Goal: Task Accomplishment & Management: Complete application form

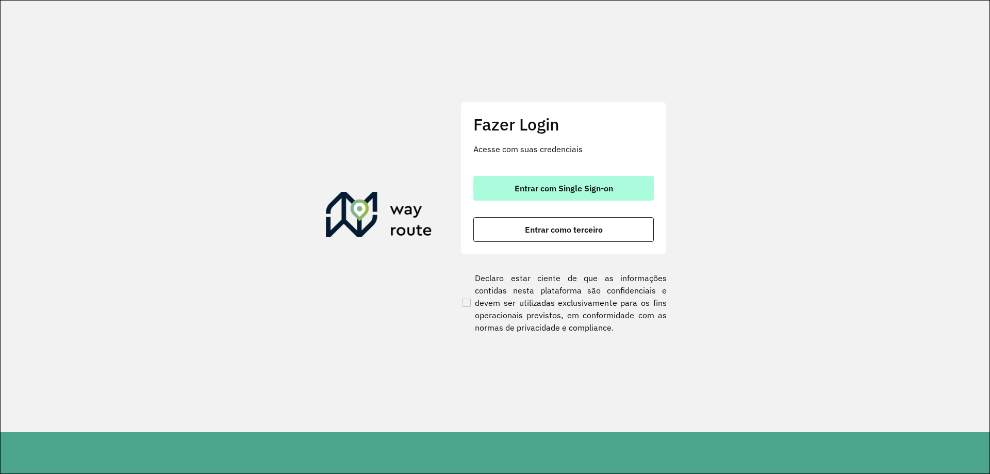
click at [585, 180] on button "Entrar com Single Sign-on" at bounding box center [563, 188] width 180 height 25
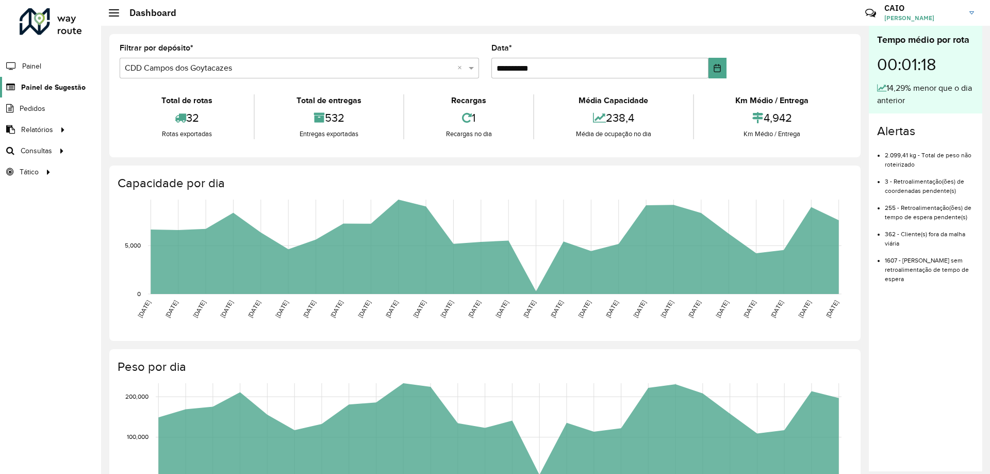
click at [43, 85] on span "Painel de Sugestão" at bounding box center [53, 87] width 64 height 11
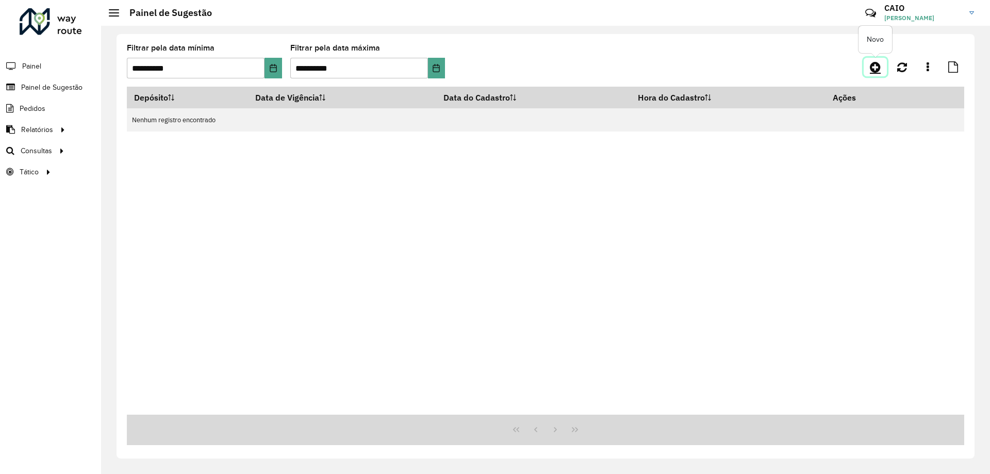
click at [873, 70] on icon at bounding box center [875, 67] width 11 height 12
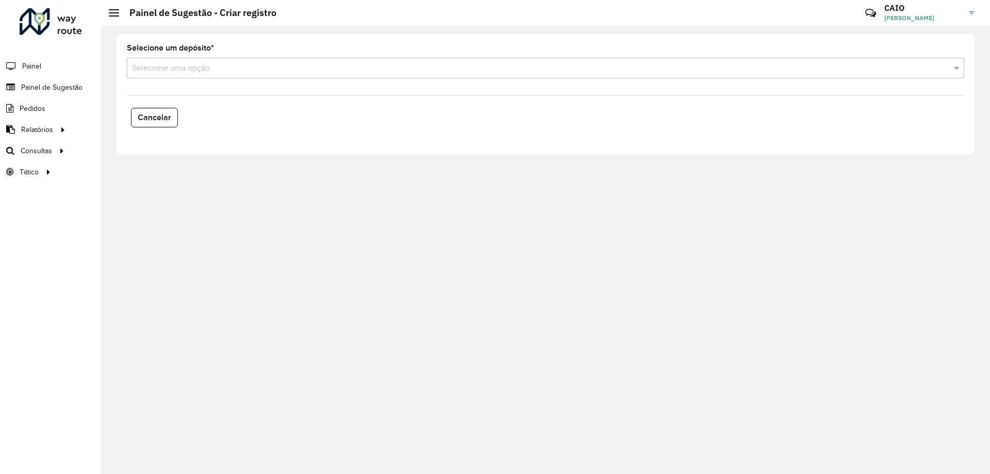
click at [181, 78] on div "Selecione uma opção" at bounding box center [545, 68] width 837 height 21
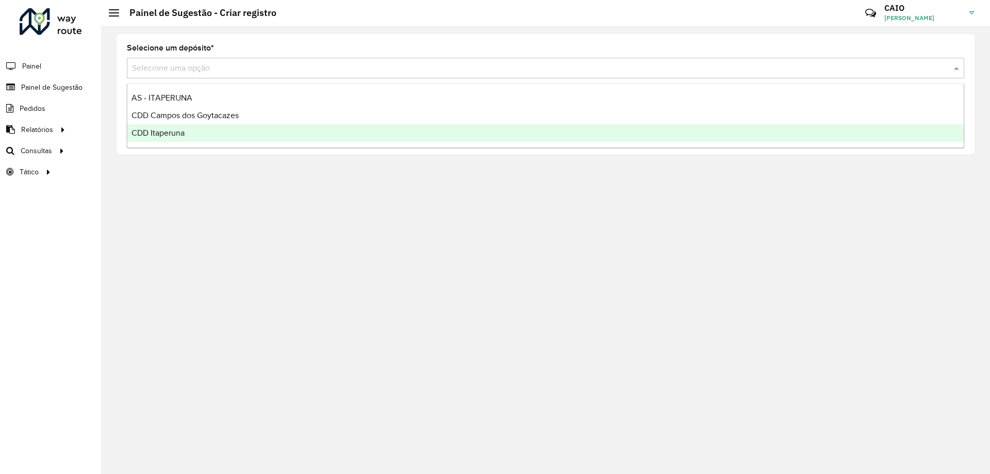
click at [175, 124] on div "CDD Itaperuna" at bounding box center [545, 133] width 836 height 18
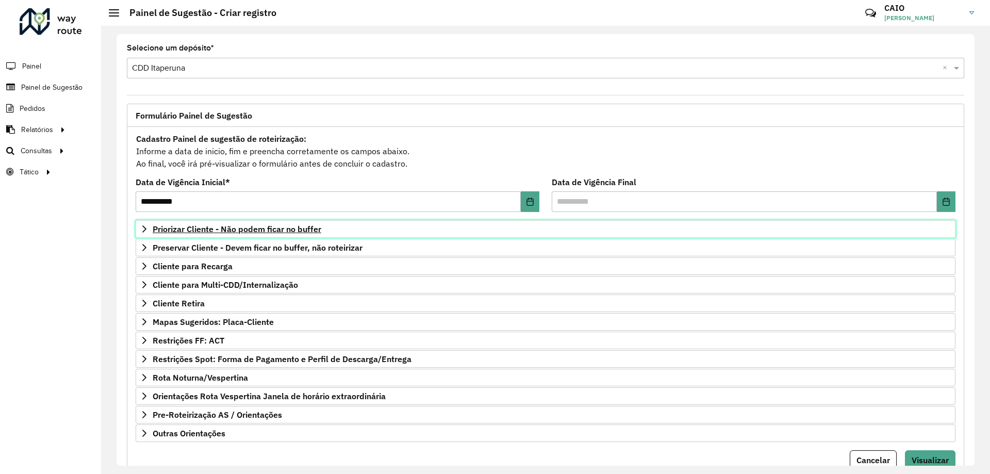
click at [226, 228] on span "Priorizar Cliente - Não podem ficar no buffer" at bounding box center [237, 229] width 169 height 8
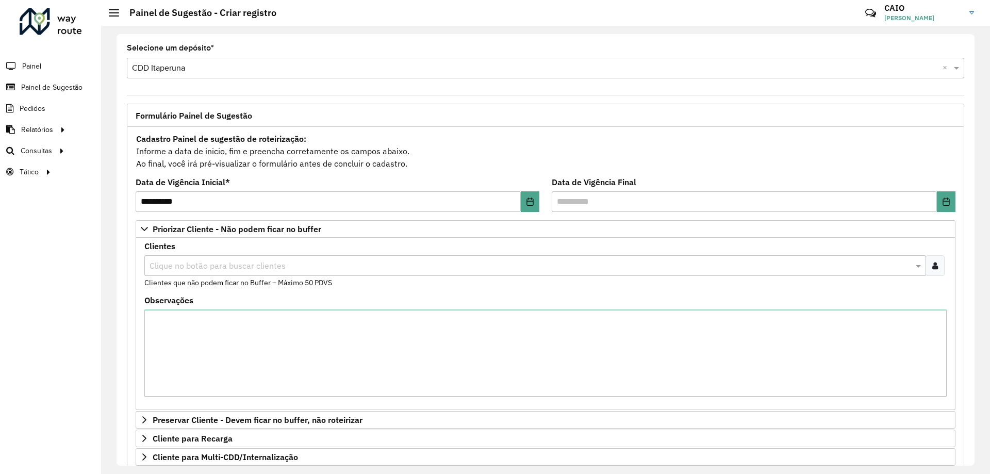
click at [198, 262] on input "text" at bounding box center [530, 266] width 766 height 12
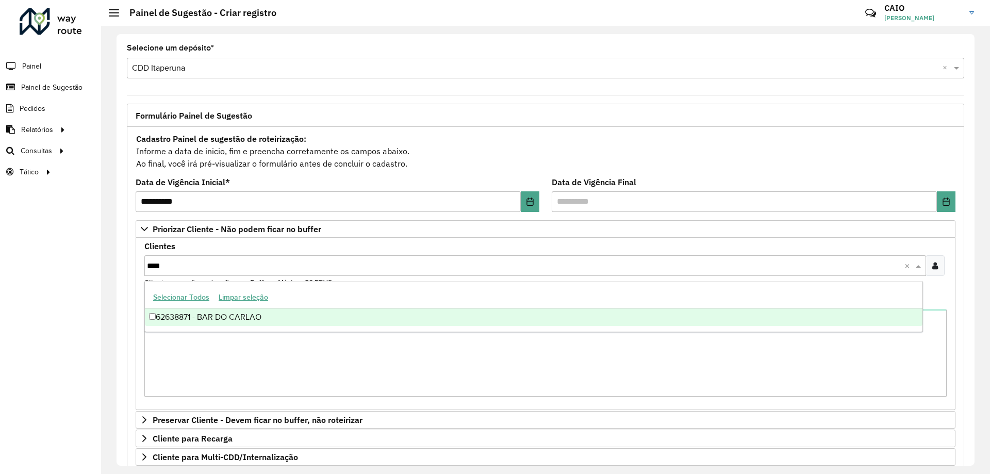
type input "*****"
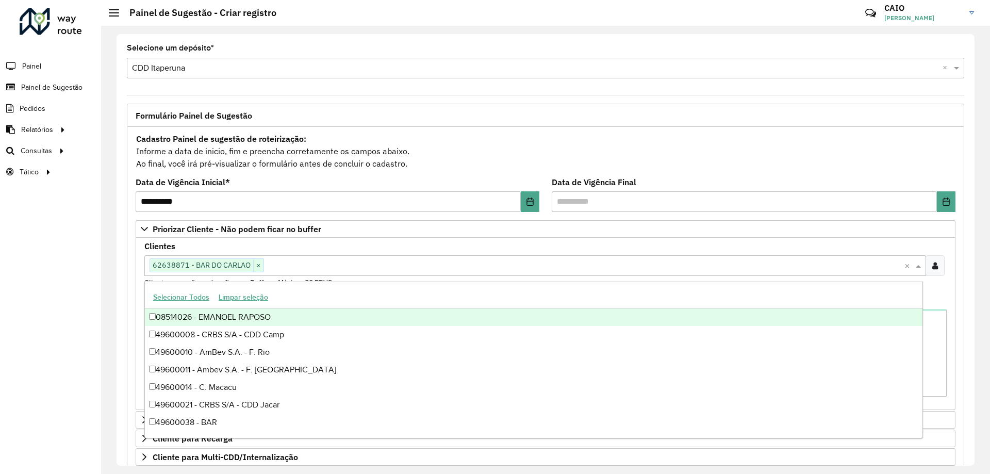
click at [130, 219] on formly-field "**********" at bounding box center [337, 199] width 416 height 42
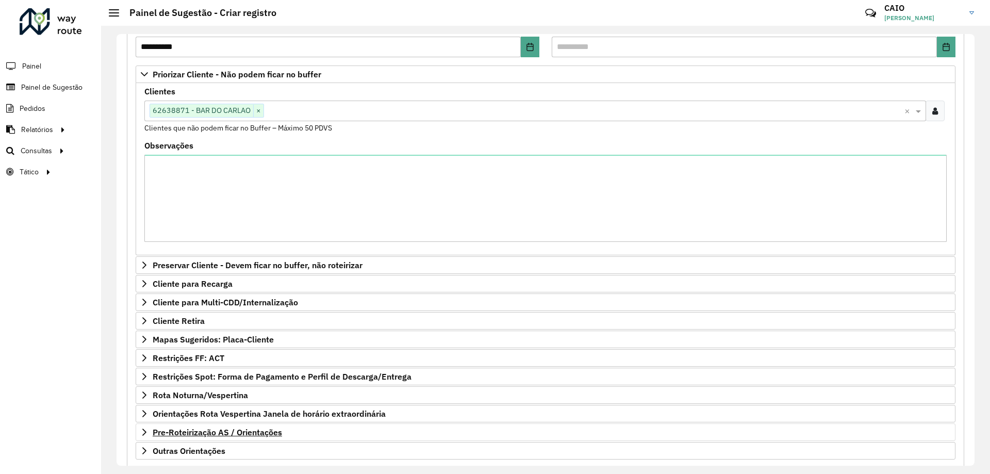
scroll to position [212, 0]
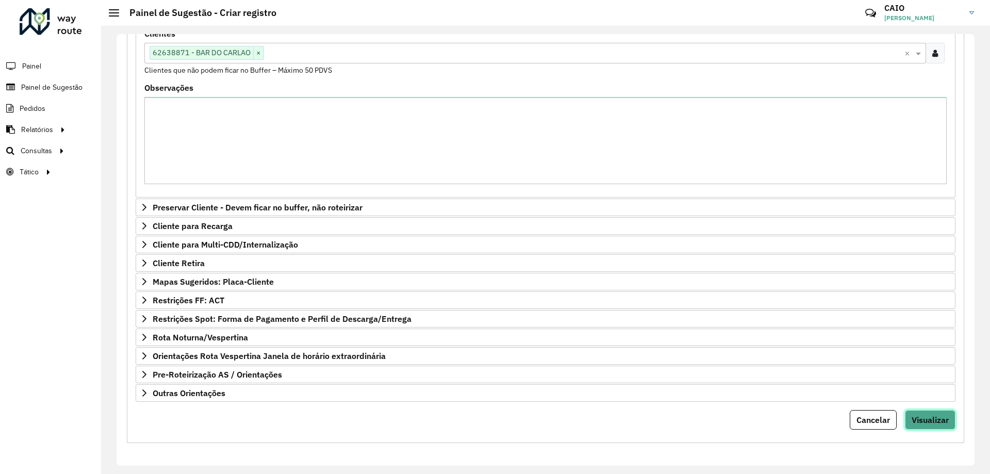
click at [927, 412] on button "Visualizar" at bounding box center [930, 420] width 51 height 20
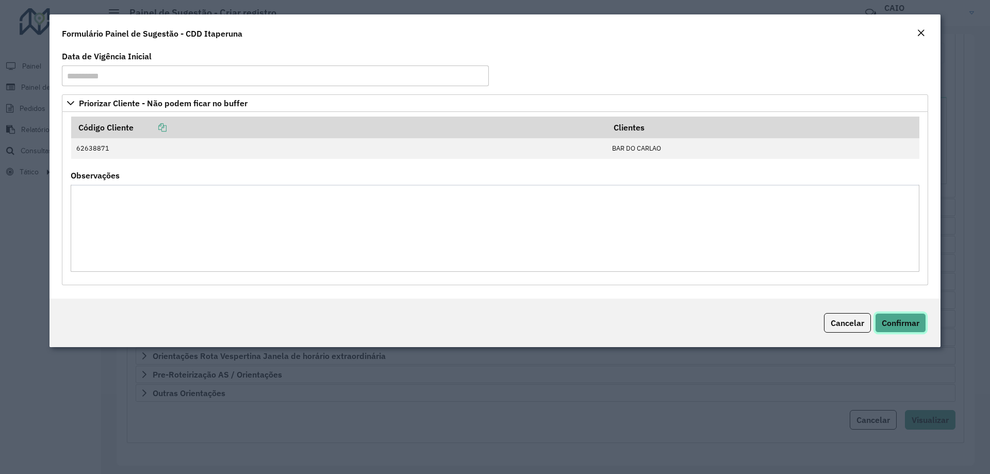
click at [895, 320] on span "Confirmar" at bounding box center [901, 323] width 38 height 10
